Goal: Task Accomplishment & Management: Complete application form

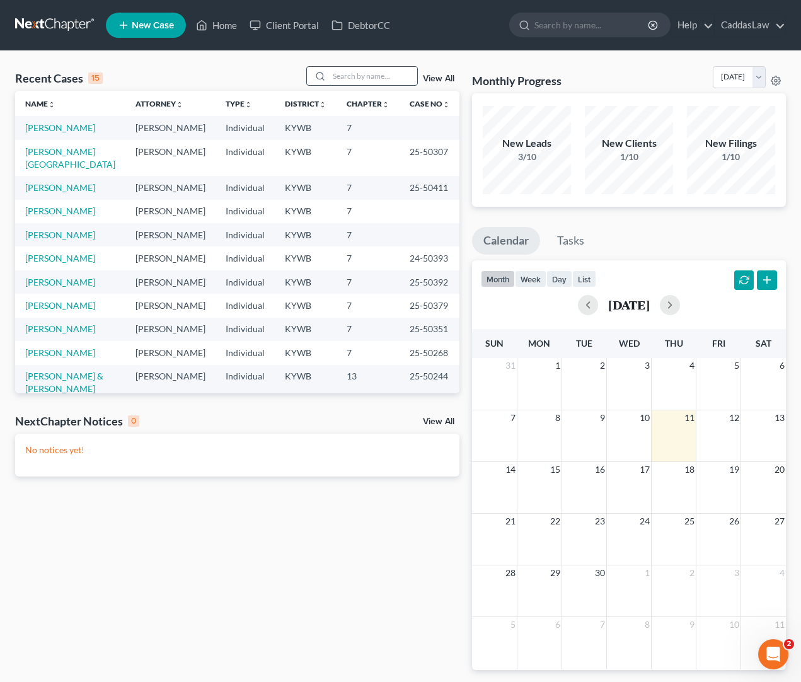
click at [364, 80] on input "search" at bounding box center [373, 76] width 88 height 18
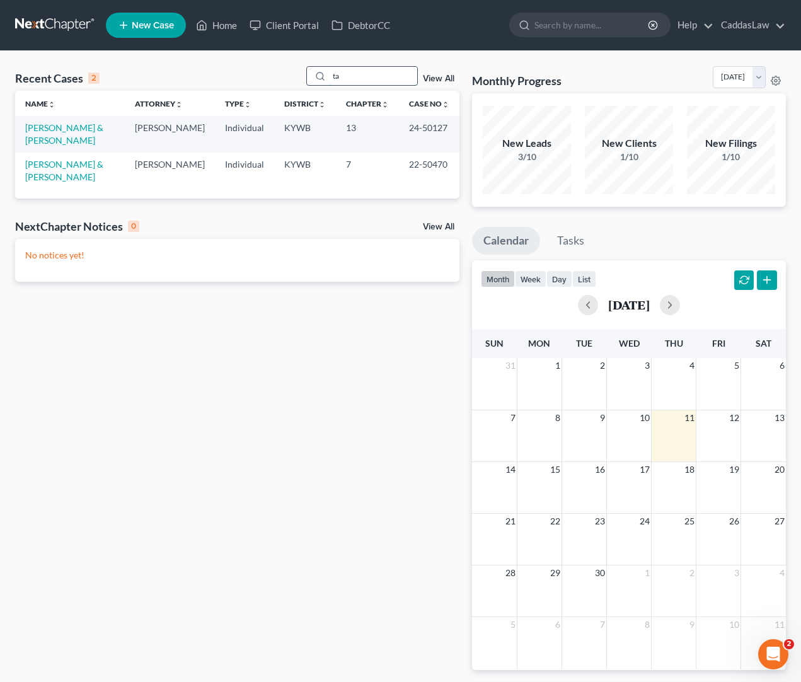
type input "t"
click at [154, 18] on link "New Case" at bounding box center [146, 25] width 80 height 25
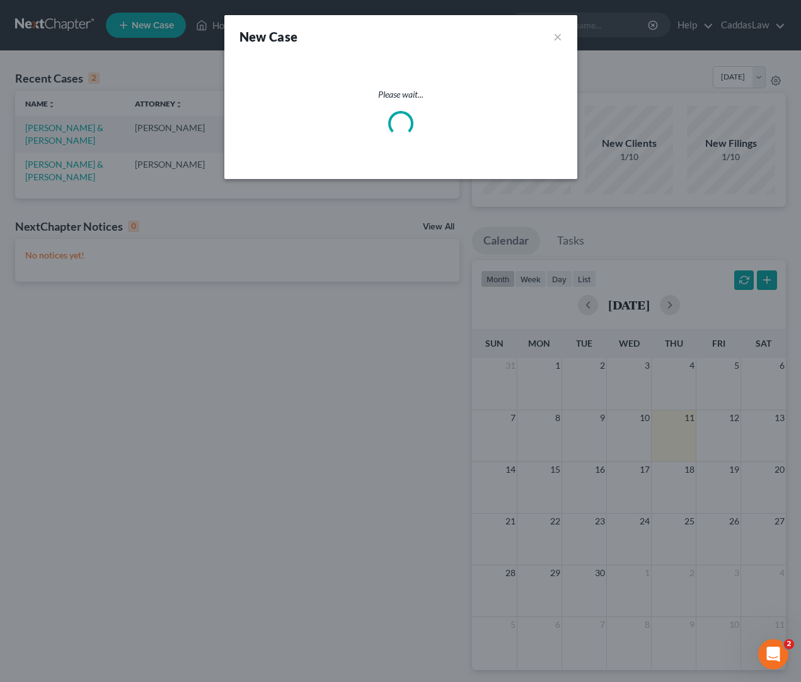
select select "33"
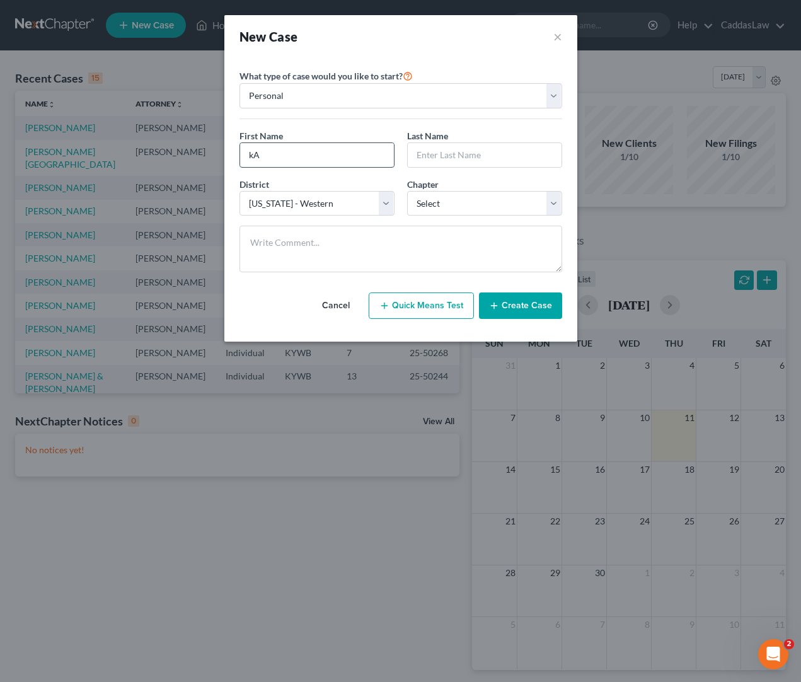
type input "k"
type input "[PERSON_NAME]"
select select "0"
click at [514, 311] on button "Create Case" at bounding box center [520, 305] width 83 height 26
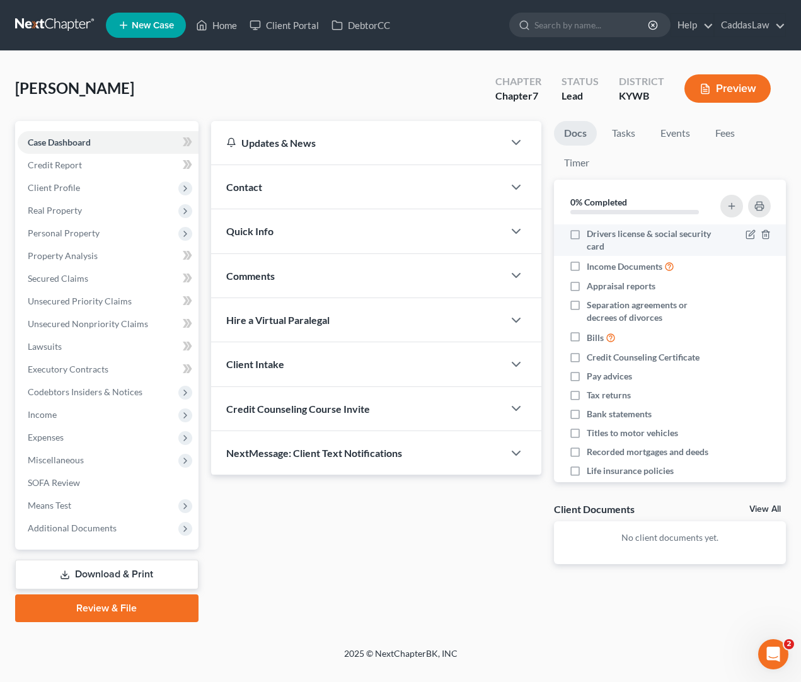
click at [587, 234] on label "Drivers license & social security card" at bounding box center [652, 240] width 130 height 25
click at [592, 234] on input "Drivers license & social security card" at bounding box center [596, 232] width 8 height 8
checkbox input "true"
click at [587, 265] on label "Income Documents" at bounding box center [631, 266] width 88 height 14
click at [592, 265] on input "Income Documents" at bounding box center [596, 263] width 8 height 8
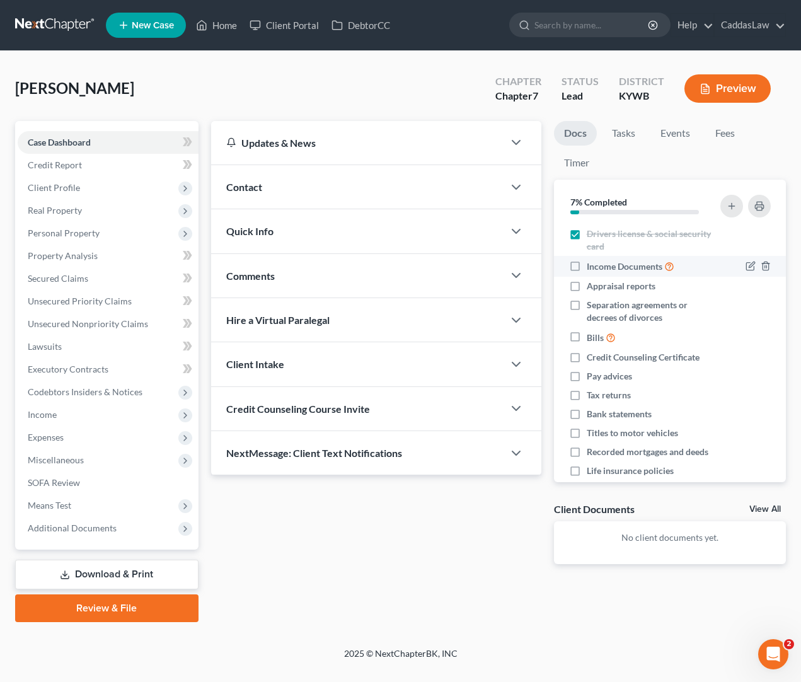
checkbox input "true"
click at [587, 284] on label "Appraisal reports" at bounding box center [621, 286] width 69 height 13
click at [592, 284] on input "Appraisal reports" at bounding box center [596, 284] width 8 height 8
checkbox input "true"
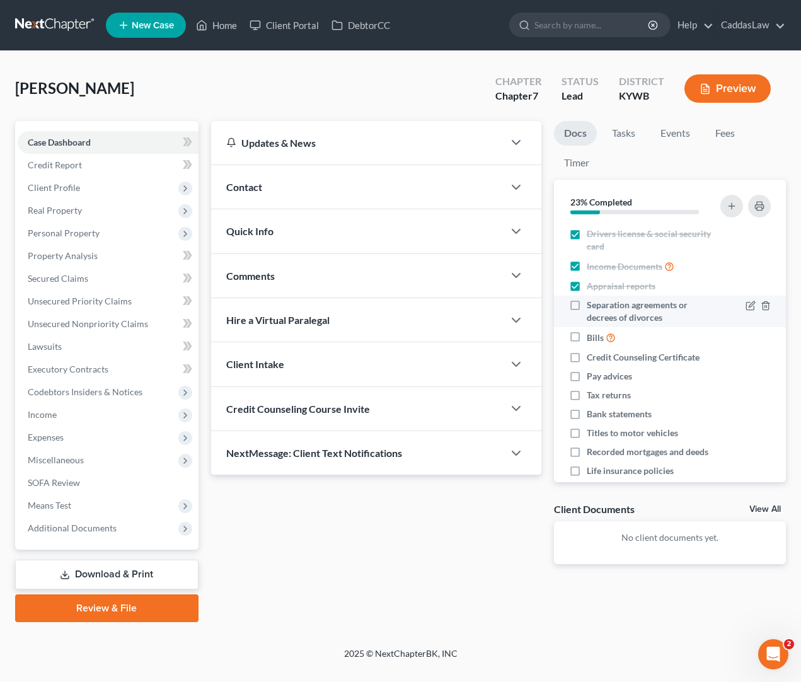
click at [587, 299] on label "Separation agreements or decrees of divorces" at bounding box center [652, 311] width 130 height 25
click at [592, 299] on input "Separation agreements or decrees of divorces" at bounding box center [596, 303] width 8 height 8
checkbox input "true"
click at [572, 321] on div "Separation agreements or decrees of divorces" at bounding box center [643, 311] width 148 height 25
click at [587, 335] on label "Bills" at bounding box center [601, 337] width 29 height 14
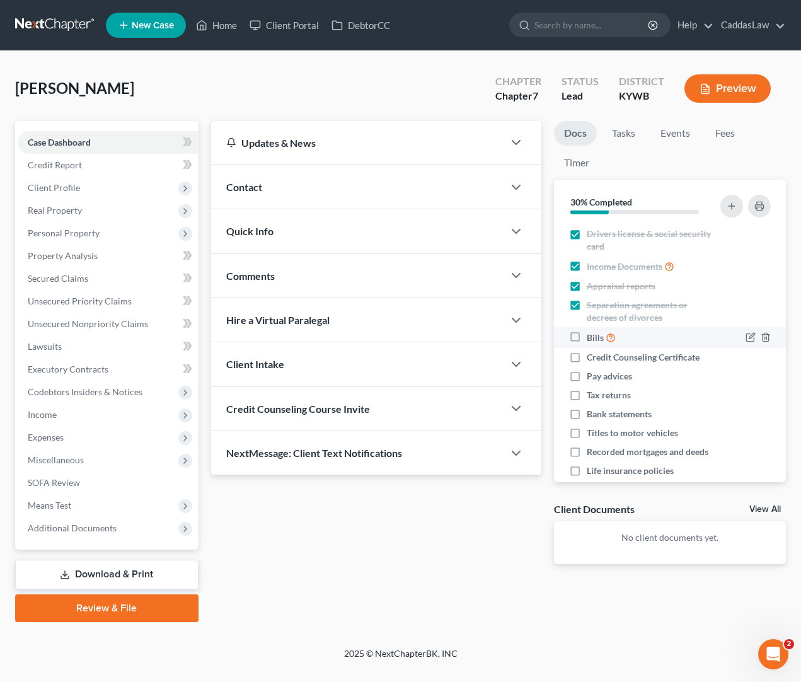
click at [592, 335] on input "Bills" at bounding box center [596, 334] width 8 height 8
checkbox input "true"
click at [587, 357] on label "Credit Counseling Certificate" at bounding box center [643, 357] width 113 height 13
click at [592, 357] on input "Credit Counseling Certificate" at bounding box center [596, 355] width 8 height 8
checkbox input "true"
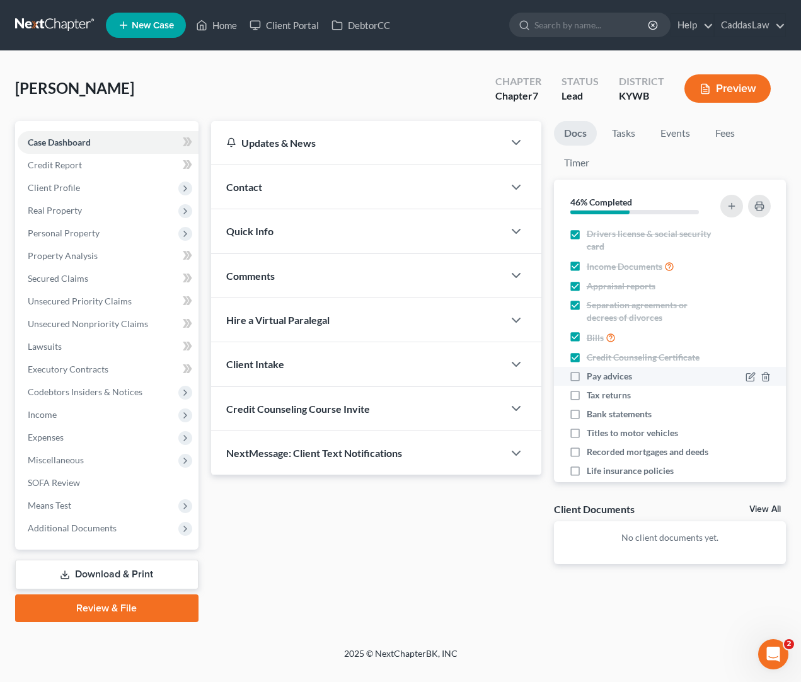
click at [587, 373] on label "Pay advices" at bounding box center [609, 376] width 45 height 13
click at [592, 373] on input "Pay advices" at bounding box center [596, 374] width 8 height 8
checkbox input "true"
click at [575, 384] on ul "Drivers license & social security card Income Documents Appraisal reports Separ…" at bounding box center [670, 361] width 212 height 275
click at [587, 396] on label "Tax returns" at bounding box center [609, 395] width 44 height 13
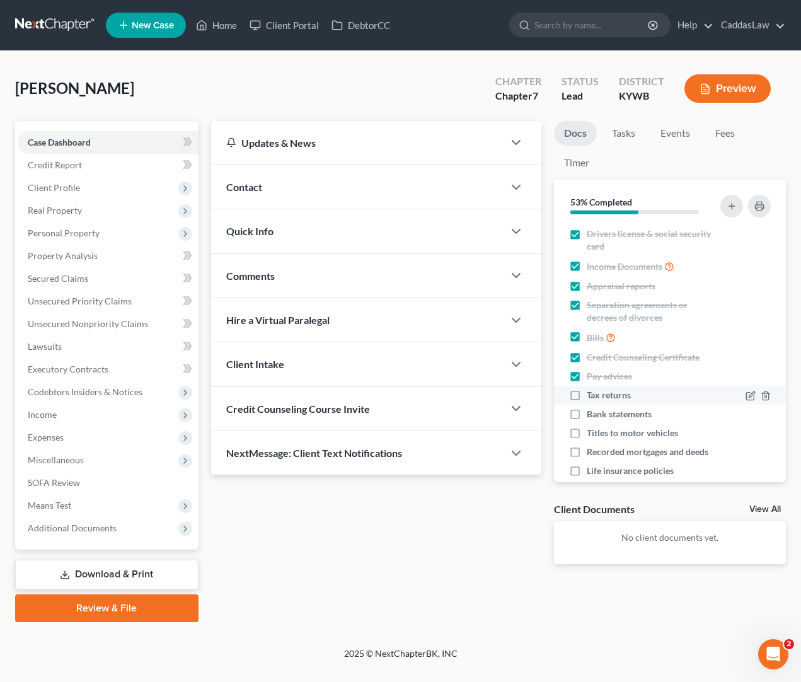
click at [592, 396] on input "Tax returns" at bounding box center [596, 393] width 8 height 8
checkbox input "true"
click at [587, 413] on label "Bank statements" at bounding box center [619, 414] width 65 height 13
click at [592, 413] on input "Bank statements" at bounding box center [596, 412] width 8 height 8
checkbox input "true"
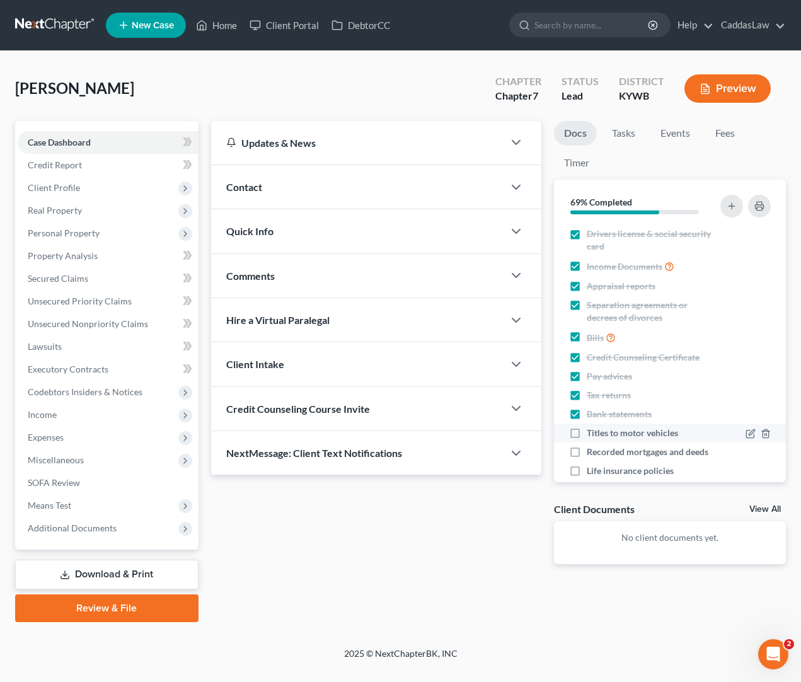
click at [587, 430] on label "Titles to motor vehicles" at bounding box center [632, 433] width 91 height 13
click at [592, 430] on input "Titles to motor vehicles" at bounding box center [596, 431] width 8 height 8
checkbox input "true"
click at [587, 449] on label "Recorded mortgages and deeds" at bounding box center [648, 452] width 122 height 13
click at [592, 449] on input "Recorded mortgages and deeds" at bounding box center [596, 450] width 8 height 8
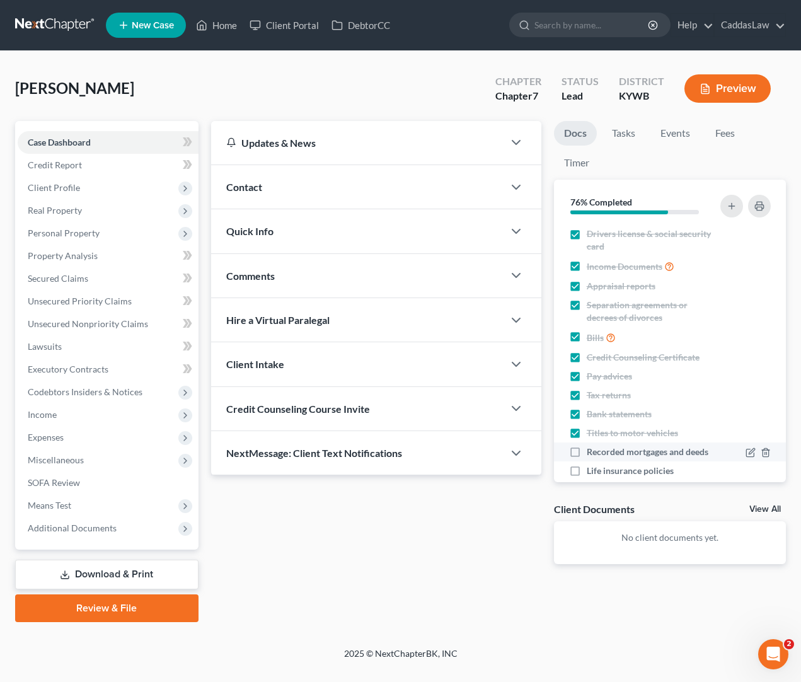
checkbox input "true"
click at [587, 470] on label "Life insurance policies" at bounding box center [630, 471] width 87 height 13
click at [592, 470] on input "Life insurance policies" at bounding box center [596, 469] width 8 height 8
checkbox input "true"
click at [305, 358] on div "Client Intake" at bounding box center [357, 363] width 292 height 43
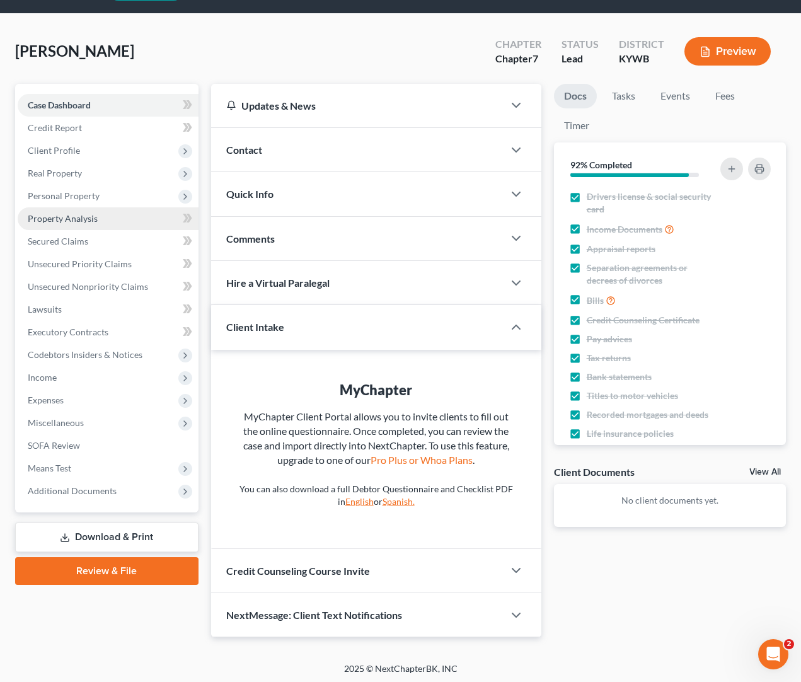
scroll to position [37, 0]
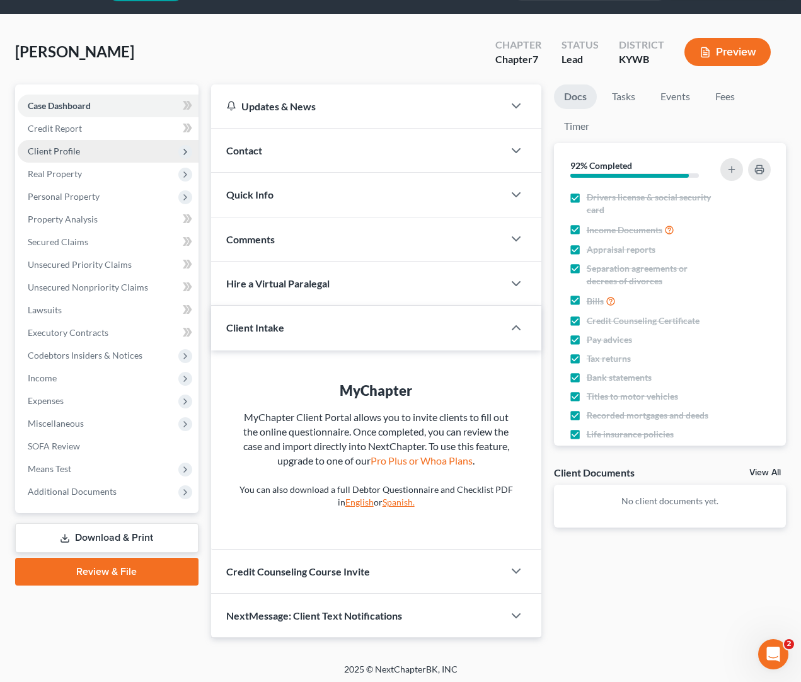
click at [71, 153] on span "Client Profile" at bounding box center [54, 151] width 52 height 11
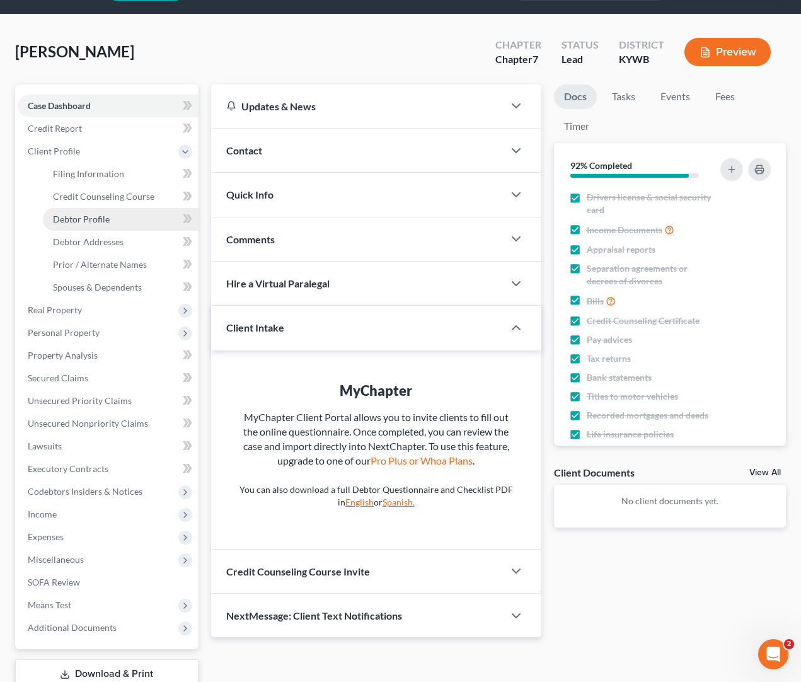
click at [73, 217] on span "Debtor Profile" at bounding box center [81, 219] width 57 height 11
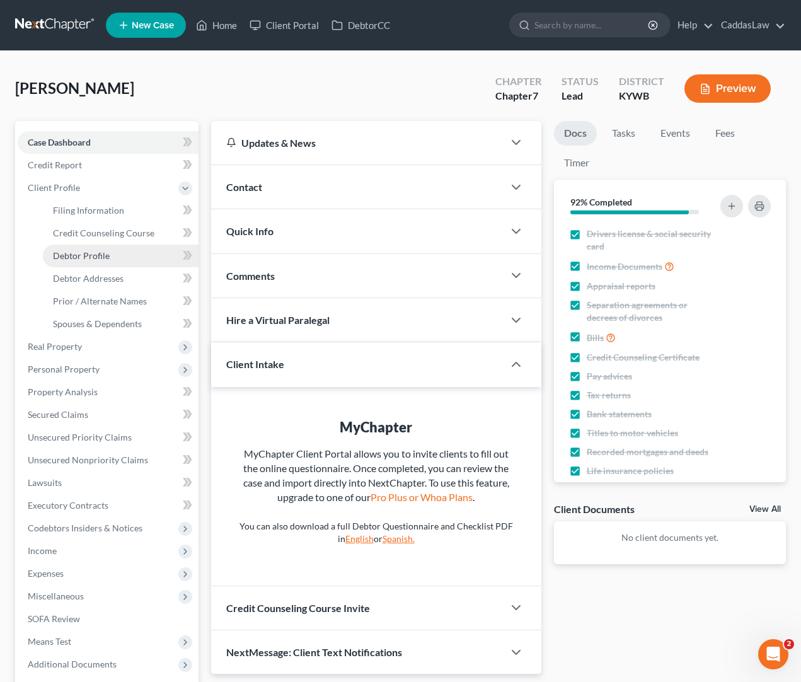
select select "0"
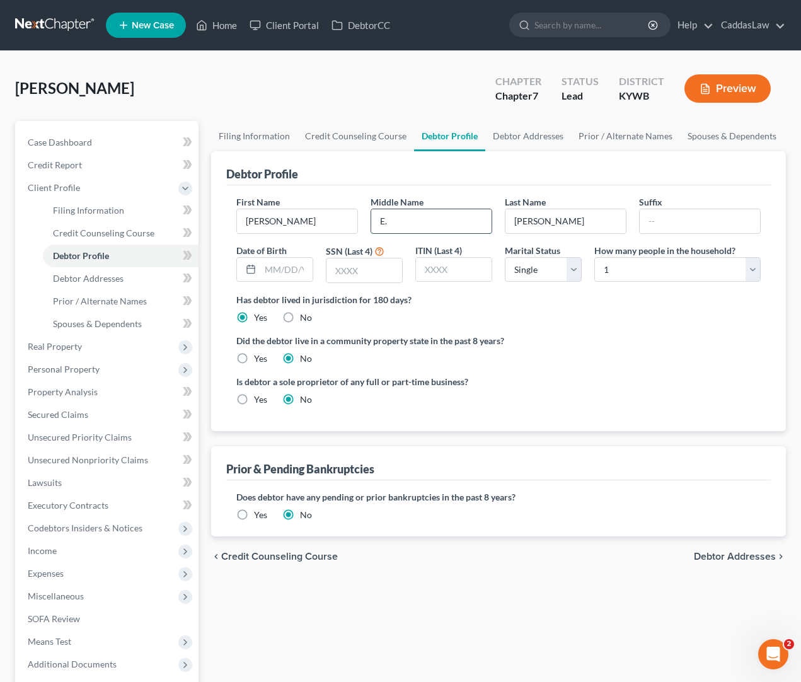
type input "E."
type input "[DATE]"
click at [360, 275] on input "text" at bounding box center [364, 270] width 76 height 24
type input "1050"
select select "2"
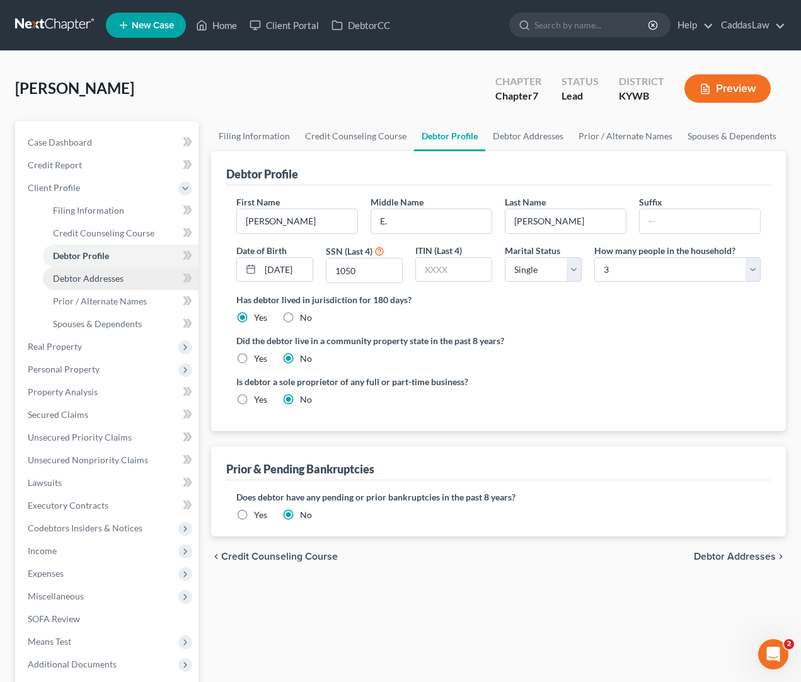
click at [83, 282] on span "Debtor Addresses" at bounding box center [88, 278] width 71 height 11
select select "0"
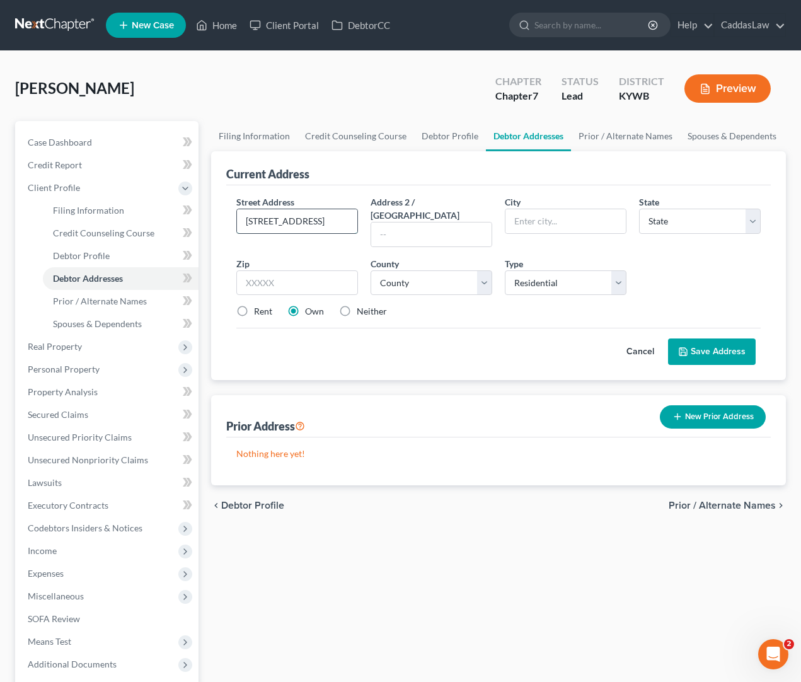
type input "[STREET_ADDRESS]"
type input "[PERSON_NAME]"
select select "18"
type input "42025"
select select "75"
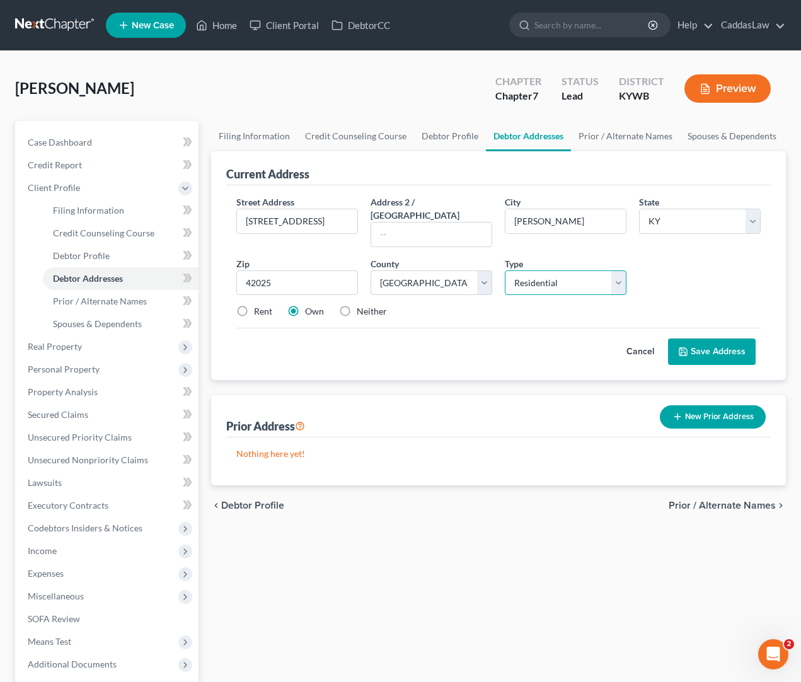
select select "2"
click at [254, 305] on label "Rent" at bounding box center [263, 311] width 18 height 13
click at [259, 305] on input "Rent" at bounding box center [263, 309] width 8 height 8
radio input "true"
click at [713, 338] on button "Save Address" at bounding box center [712, 351] width 88 height 26
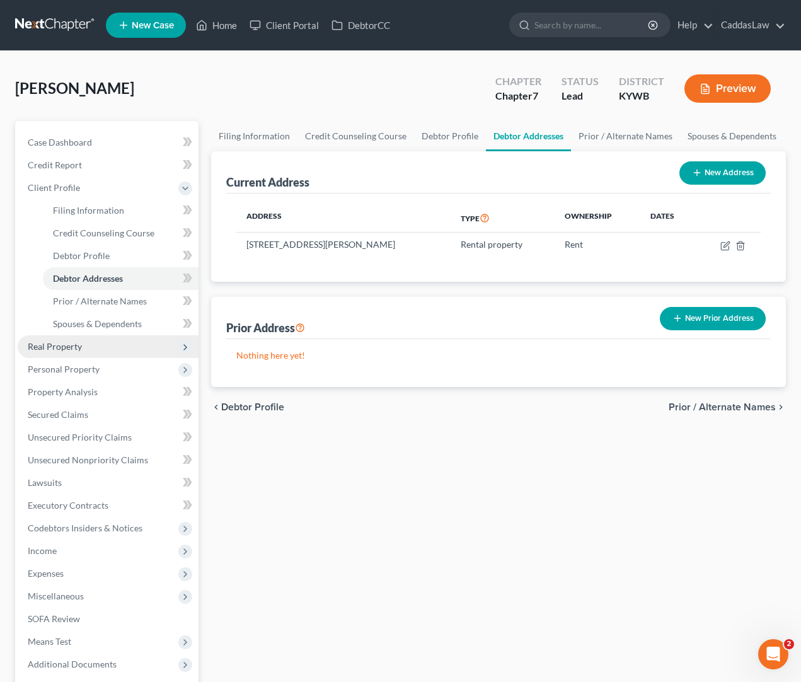
click at [71, 345] on span "Real Property" at bounding box center [55, 346] width 54 height 11
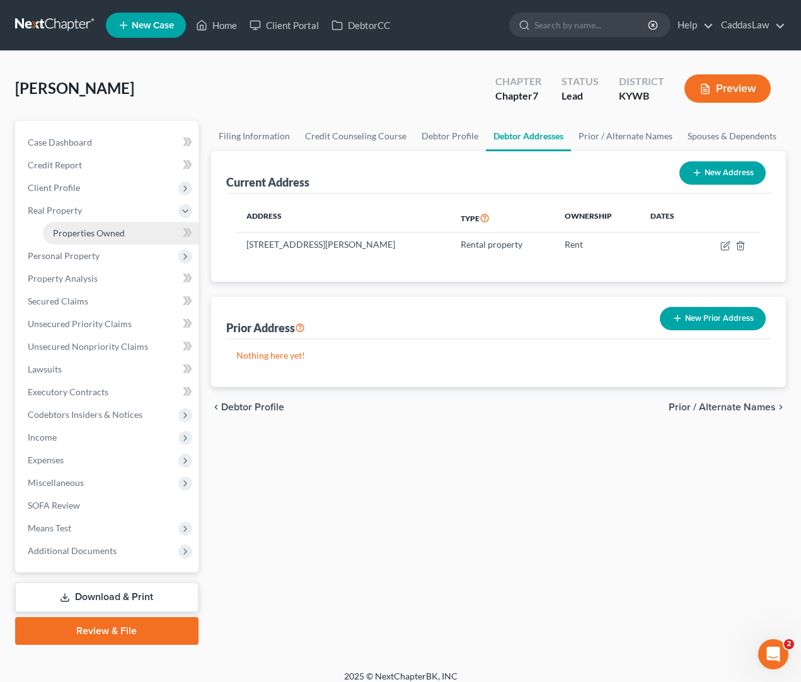
click at [120, 234] on span "Properties Owned" at bounding box center [89, 233] width 72 height 11
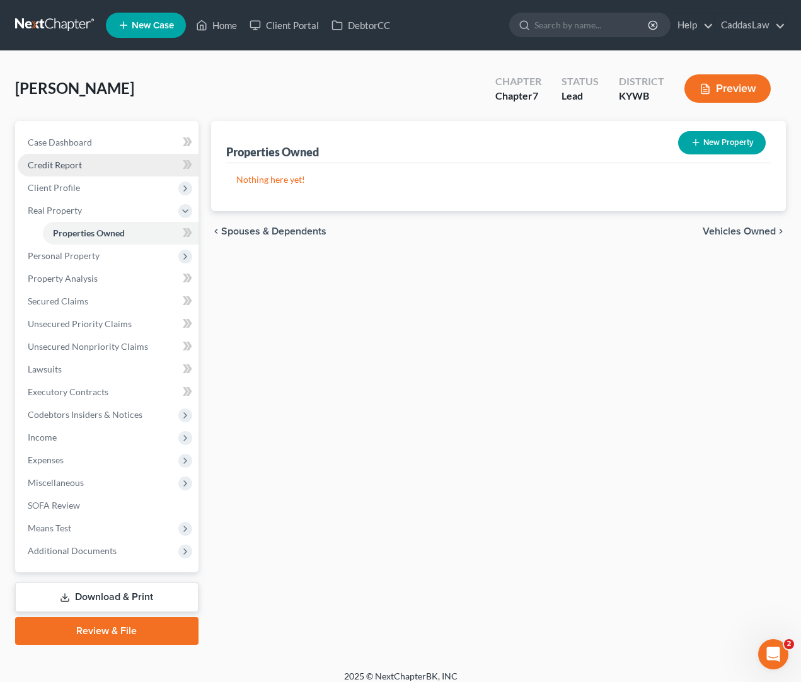
click at [57, 166] on span "Credit Report" at bounding box center [55, 164] width 54 height 11
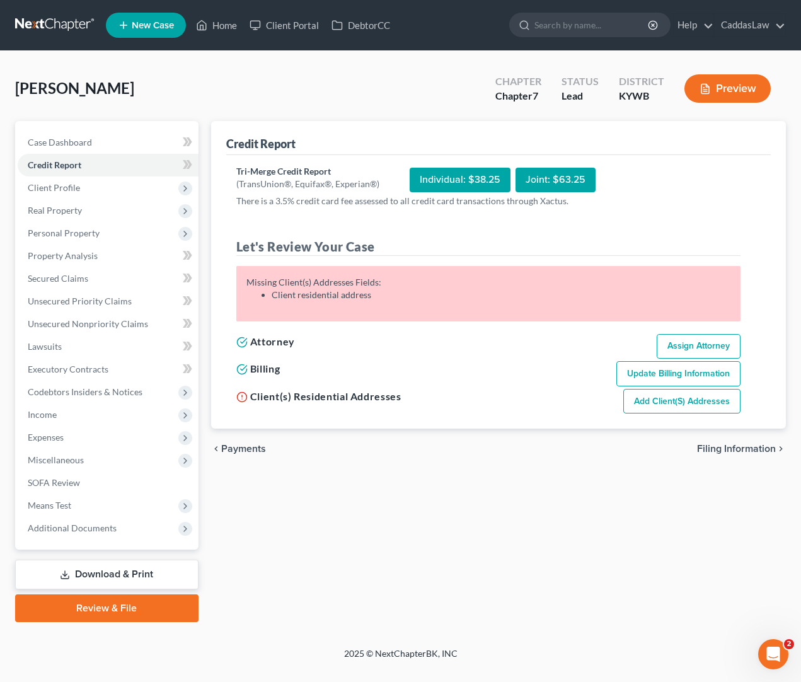
click at [701, 403] on link "Add Client(s) Addresses" at bounding box center [681, 401] width 117 height 25
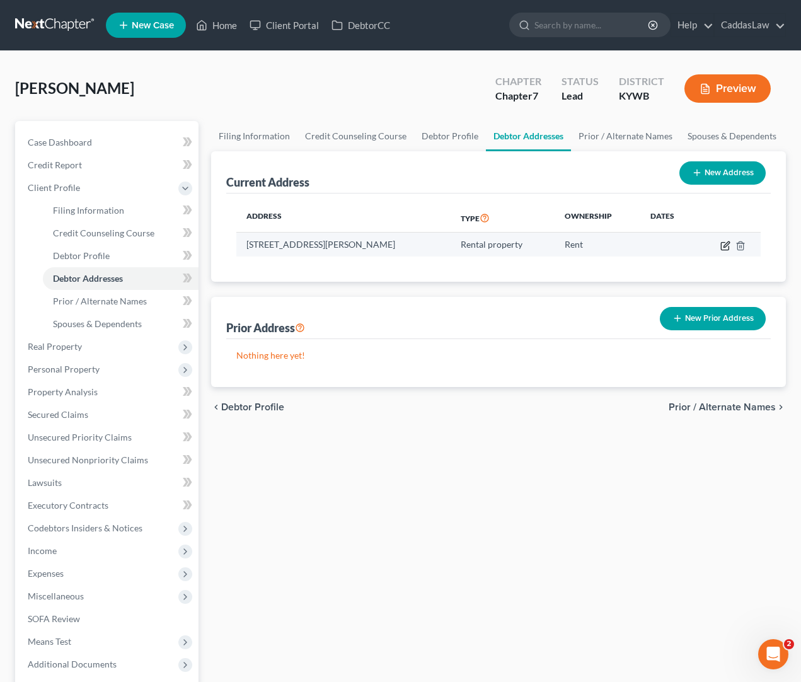
click at [727, 243] on icon "button" at bounding box center [725, 246] width 10 height 10
select select "18"
select select "75"
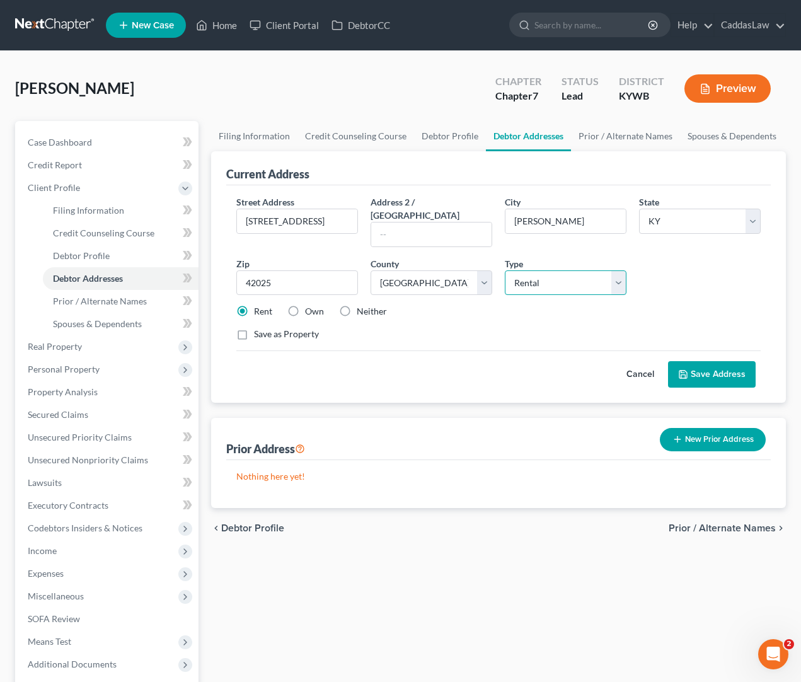
select select "0"
click at [702, 361] on button "Save Address" at bounding box center [712, 374] width 88 height 26
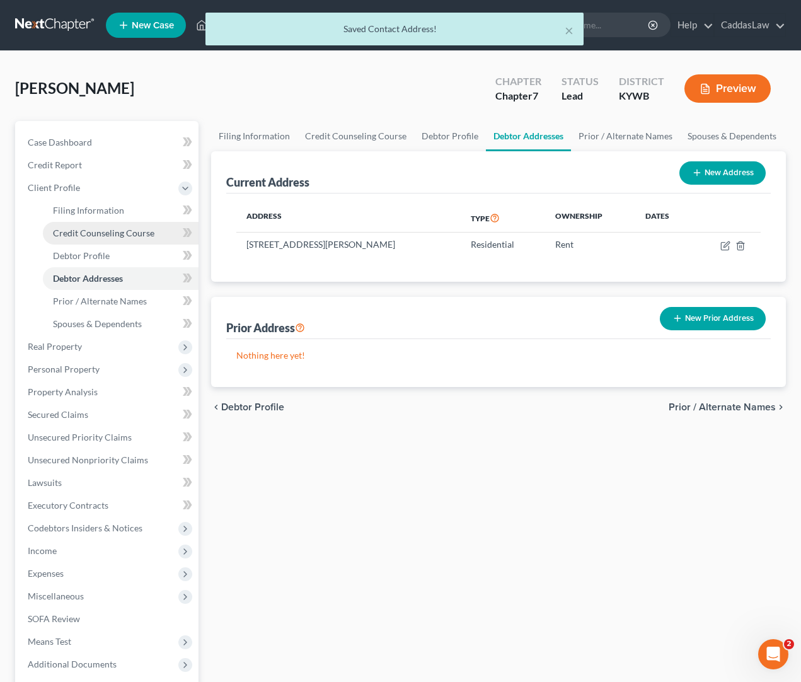
click at [98, 230] on span "Credit Counseling Course" at bounding box center [103, 233] width 101 height 11
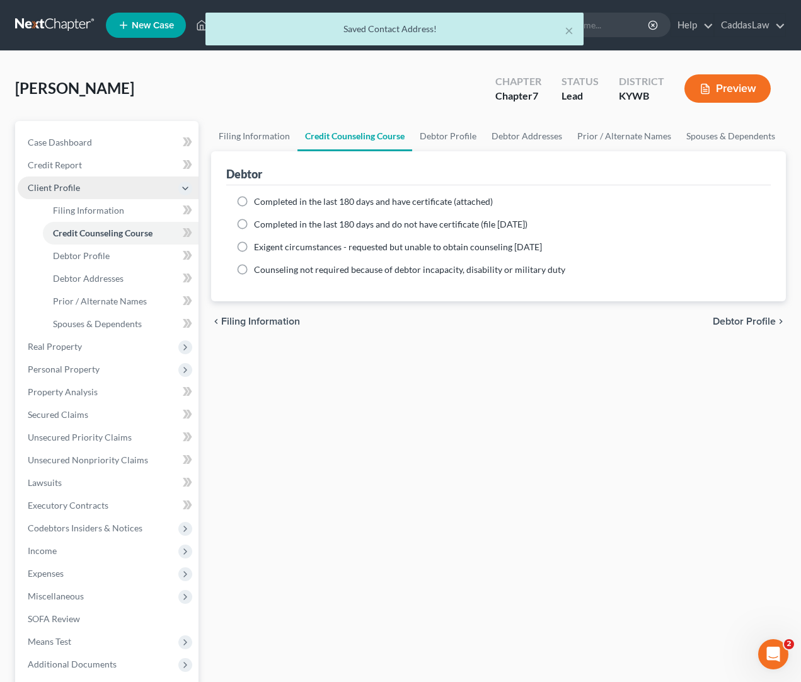
click at [103, 197] on span "Client Profile" at bounding box center [108, 187] width 181 height 23
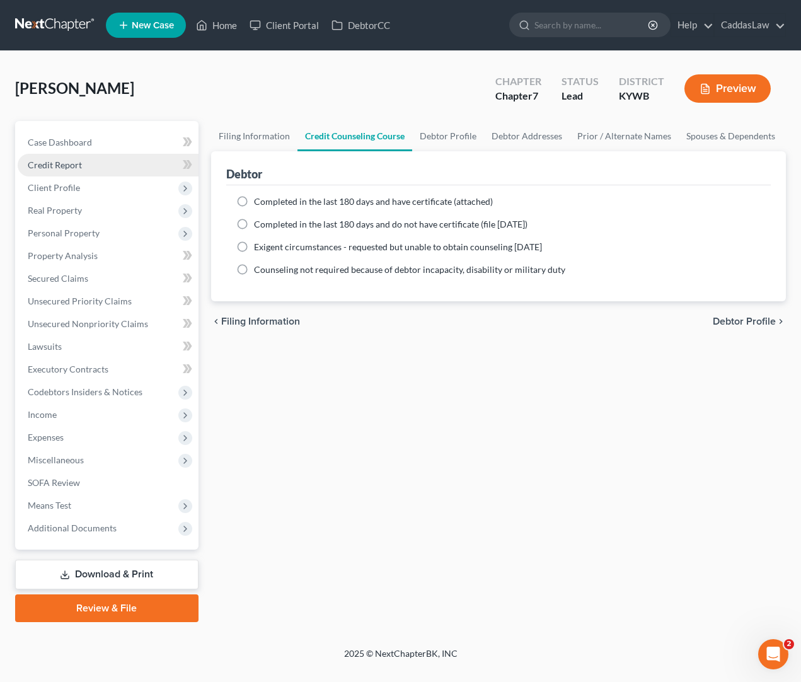
click at [81, 166] on link "Credit Report" at bounding box center [108, 165] width 181 height 23
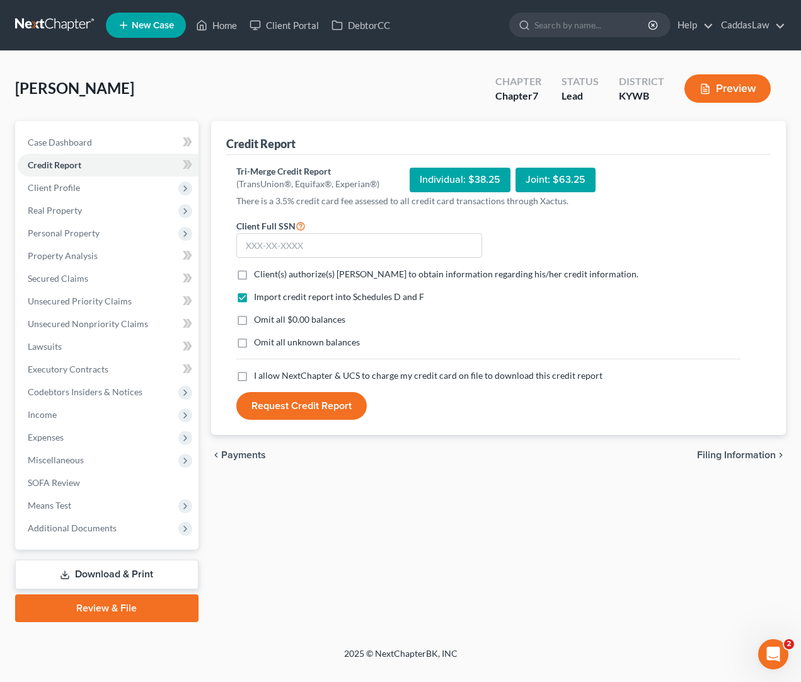
click at [254, 275] on label "Client(s) authorize(s) [PERSON_NAME] to obtain information regarding his/her cr…" at bounding box center [446, 274] width 384 height 13
click at [259, 275] on input "Client(s) authorize(s) [PERSON_NAME] to obtain information regarding his/her cr…" at bounding box center [263, 272] width 8 height 8
checkbox input "true"
click at [254, 376] on label "I allow NextChapter & UCS to charge my credit card on file to download this cre…" at bounding box center [428, 375] width 349 height 13
click at [259, 376] on input "I allow NextChapter & UCS to charge my credit card on file to download this cre…" at bounding box center [263, 373] width 8 height 8
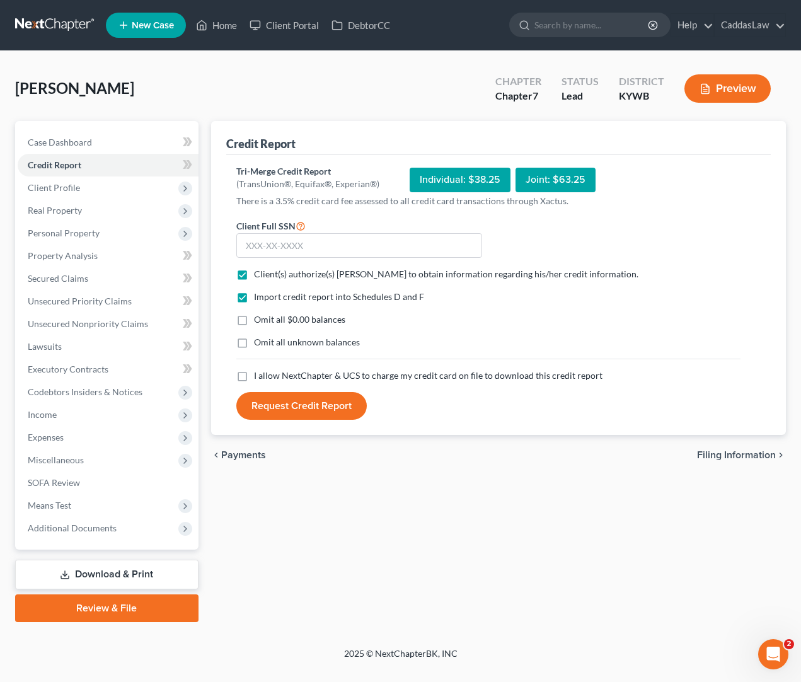
checkbox input "true"
click at [316, 248] on input "text" at bounding box center [359, 245] width 246 height 25
type input "400-43-1050"
click at [291, 405] on button "Request Credit Report" at bounding box center [301, 406] width 130 height 28
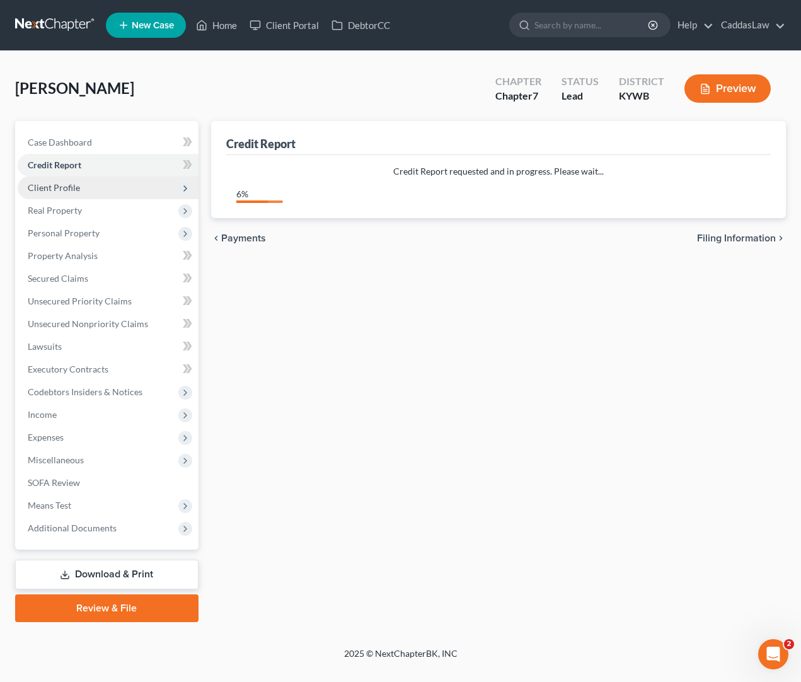
click at [71, 189] on span "Client Profile" at bounding box center [54, 187] width 52 height 11
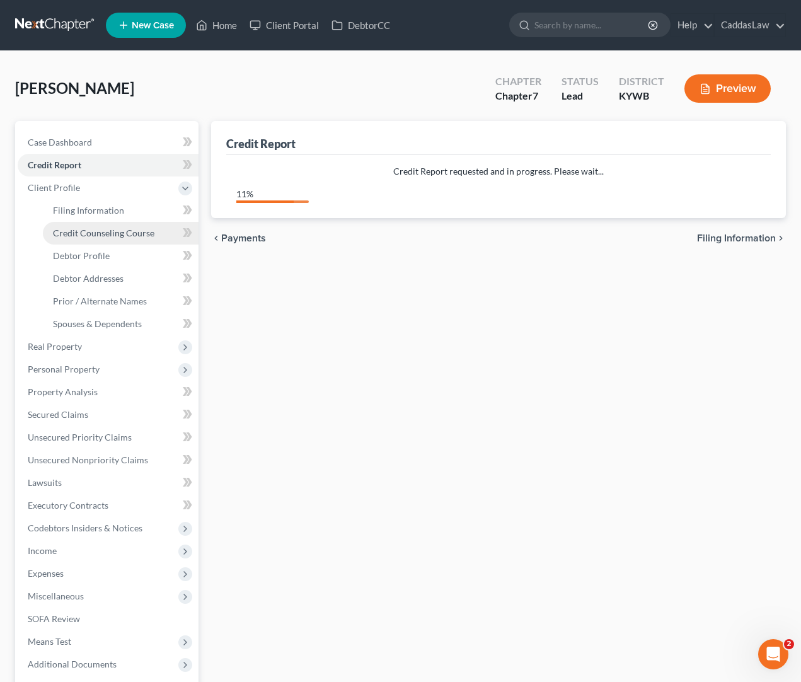
click at [86, 236] on span "Credit Counseling Course" at bounding box center [103, 233] width 101 height 11
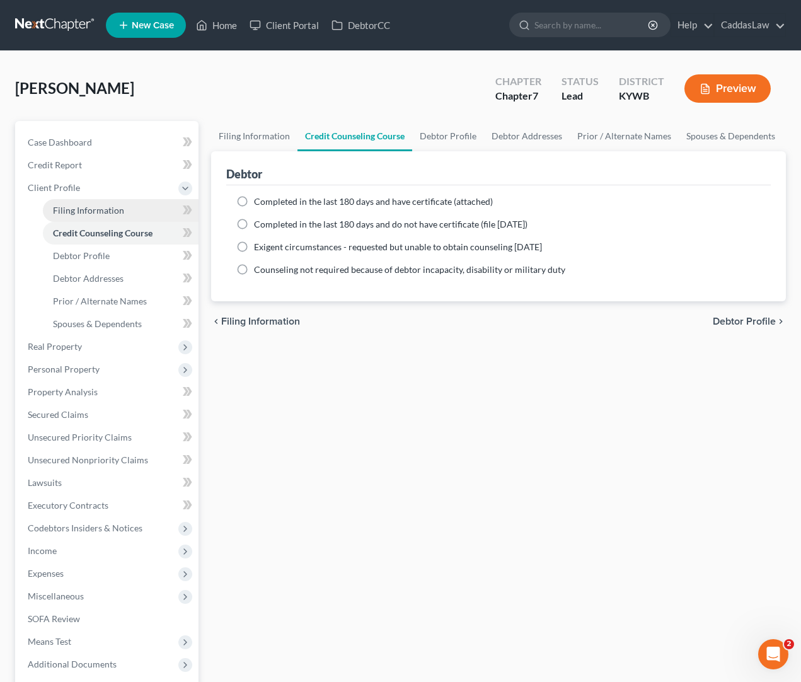
click at [100, 214] on span "Filing Information" at bounding box center [88, 210] width 71 height 11
select select "1"
select select "0"
select select "33"
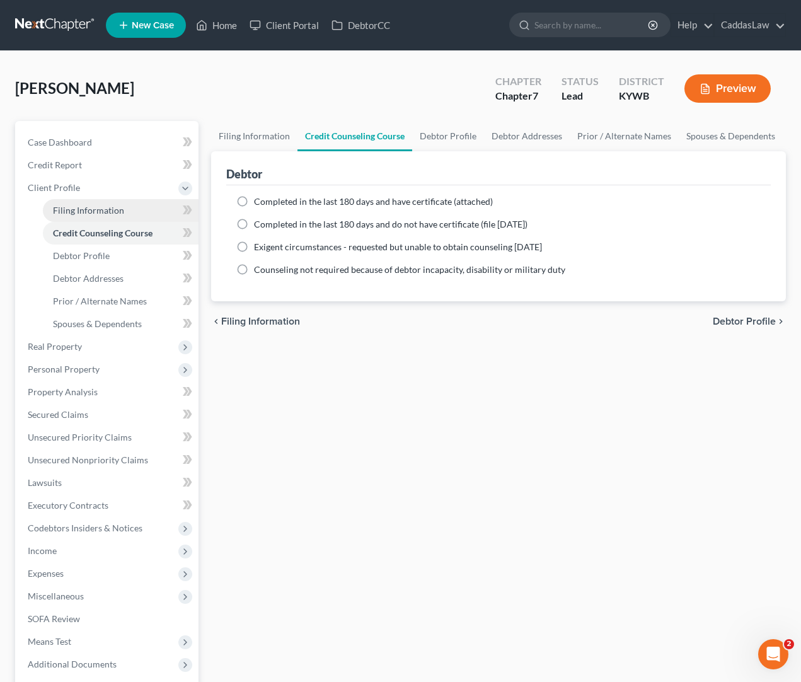
select select "0"
select select "18"
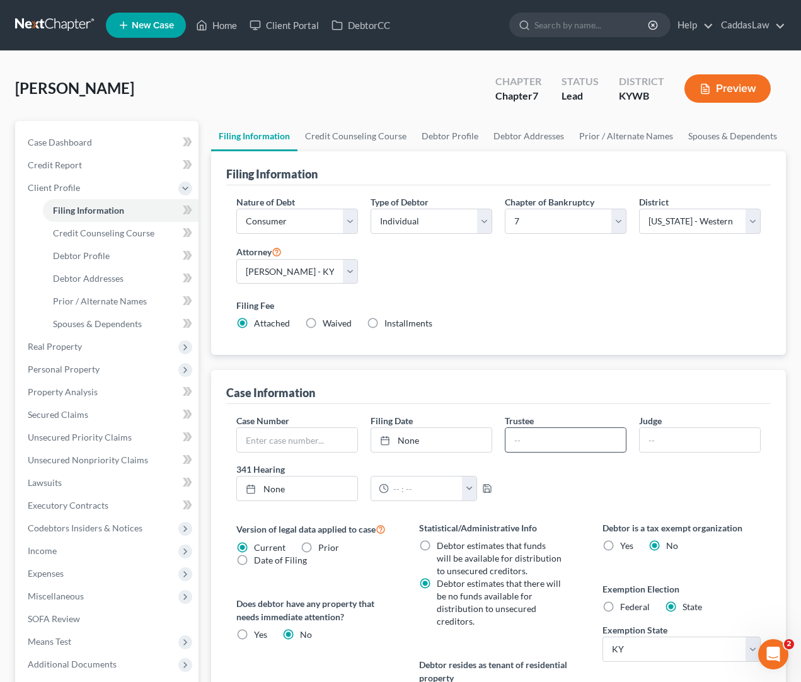
scroll to position [45, 0]
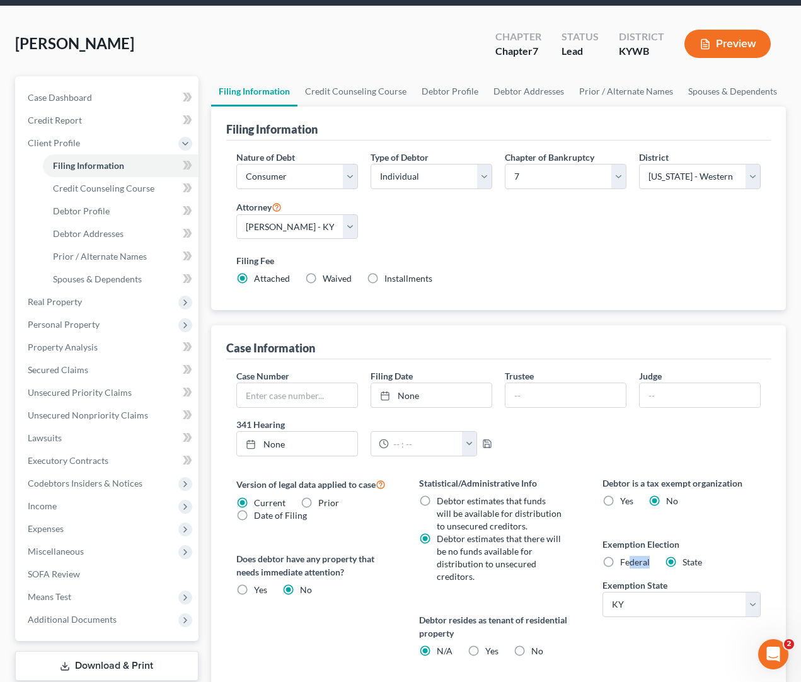
click at [620, 567] on label "Federal" at bounding box center [635, 562] width 30 height 13
click at [625, 564] on input "Federal" at bounding box center [629, 560] width 8 height 8
radio input "true"
radio input "false"
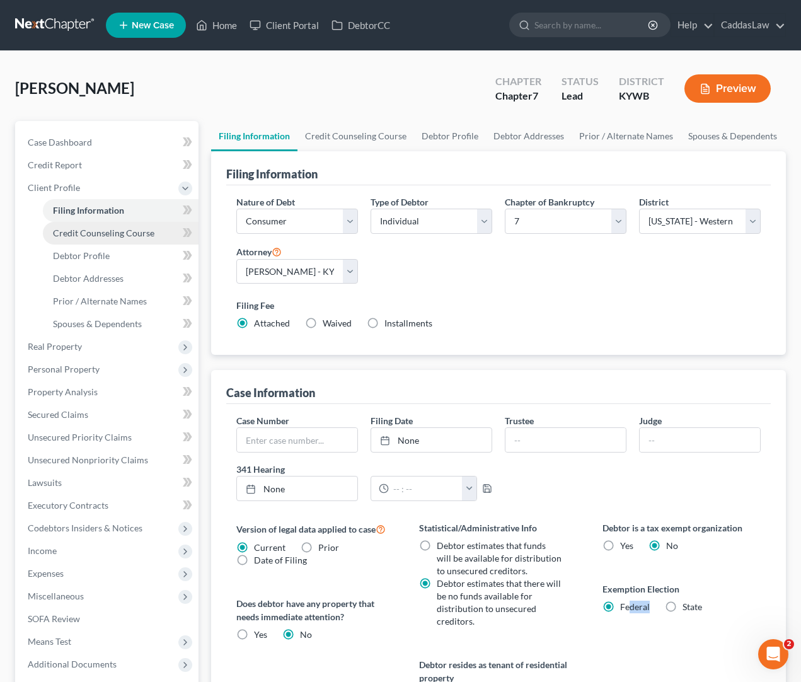
scroll to position [0, 0]
click at [81, 253] on span "Debtor Profile" at bounding box center [81, 255] width 57 height 11
select select "0"
select select "2"
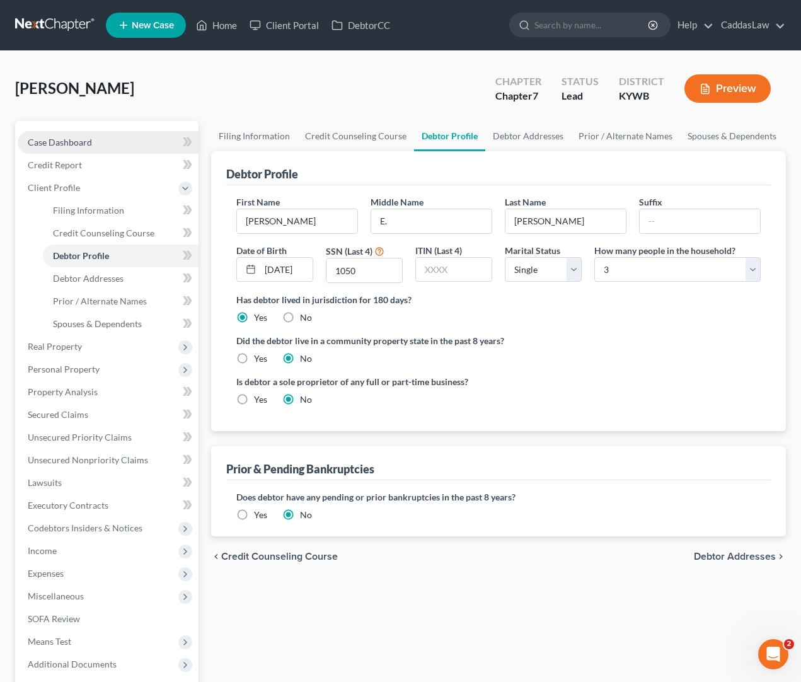
click at [73, 144] on span "Case Dashboard" at bounding box center [60, 142] width 64 height 11
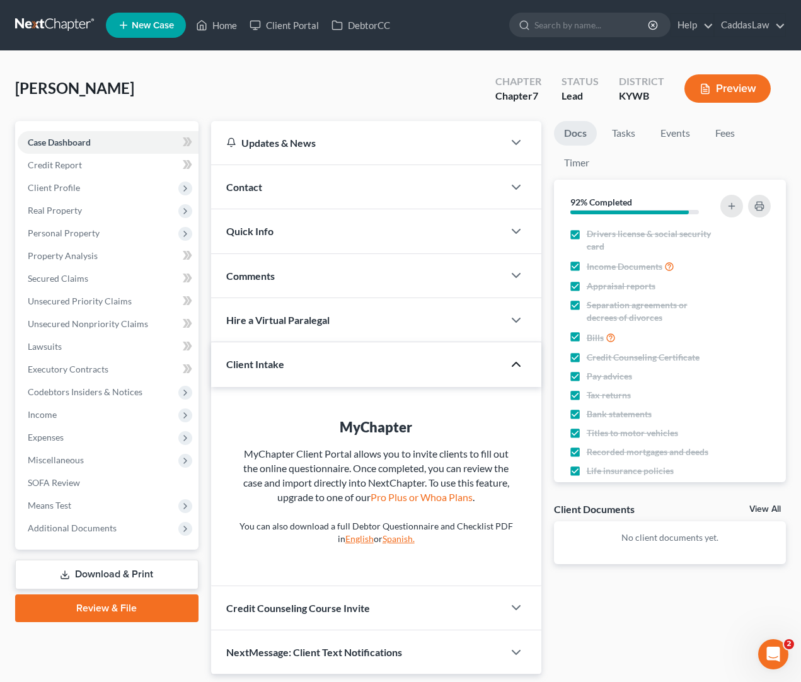
click at [518, 363] on polyline "button" at bounding box center [516, 364] width 8 height 4
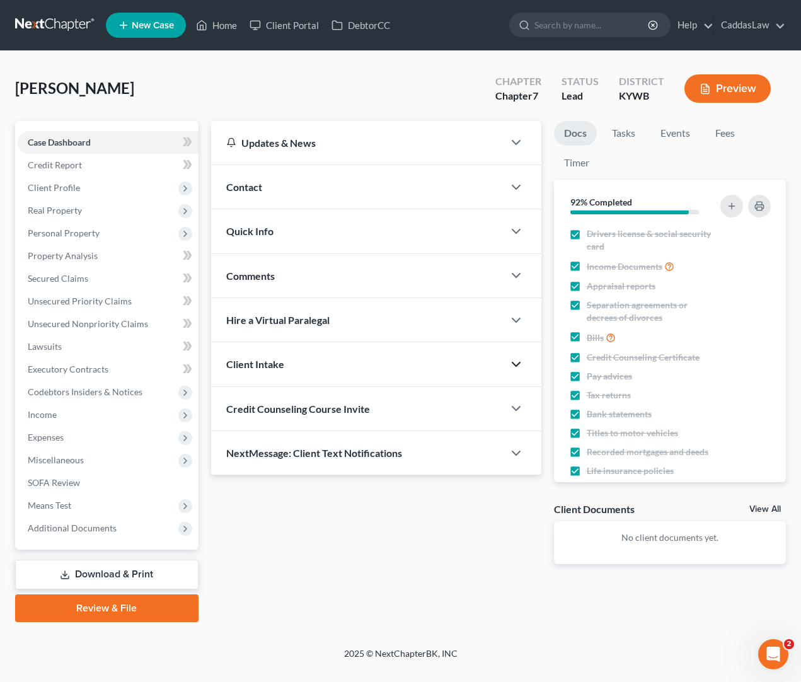
click at [364, 395] on div "Credit Counseling Course Invite" at bounding box center [357, 408] width 292 height 43
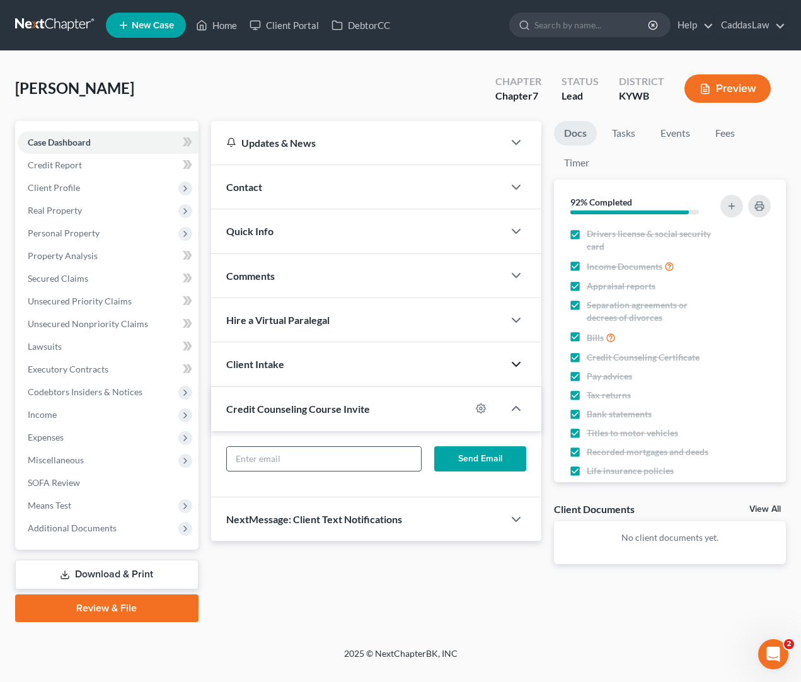
click at [296, 465] on input "text" at bounding box center [324, 459] width 195 height 24
type input "K"
type input "[EMAIL_ADDRESS][DOMAIN_NAME]"
click at [470, 462] on button "Send Email" at bounding box center [479, 458] width 91 height 25
